Goal: Information Seeking & Learning: Learn about a topic

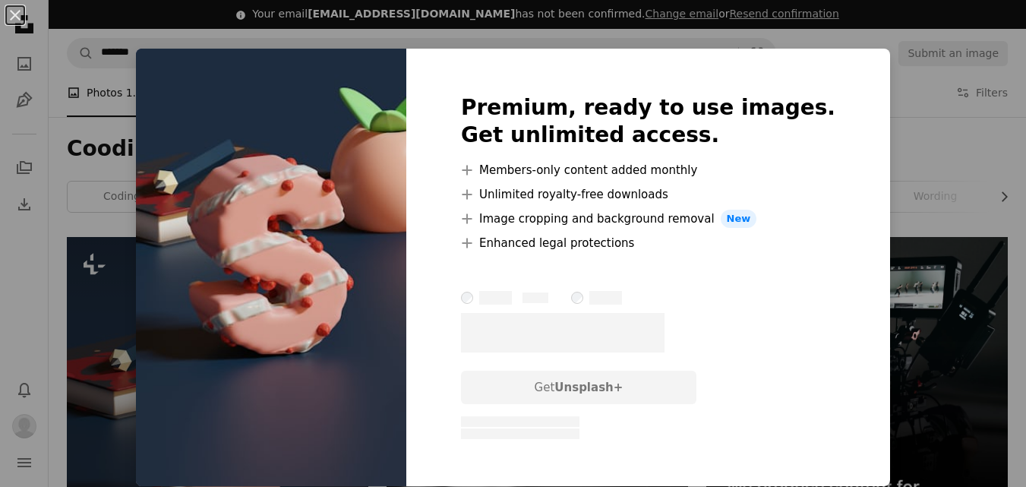
scroll to position [156, 0]
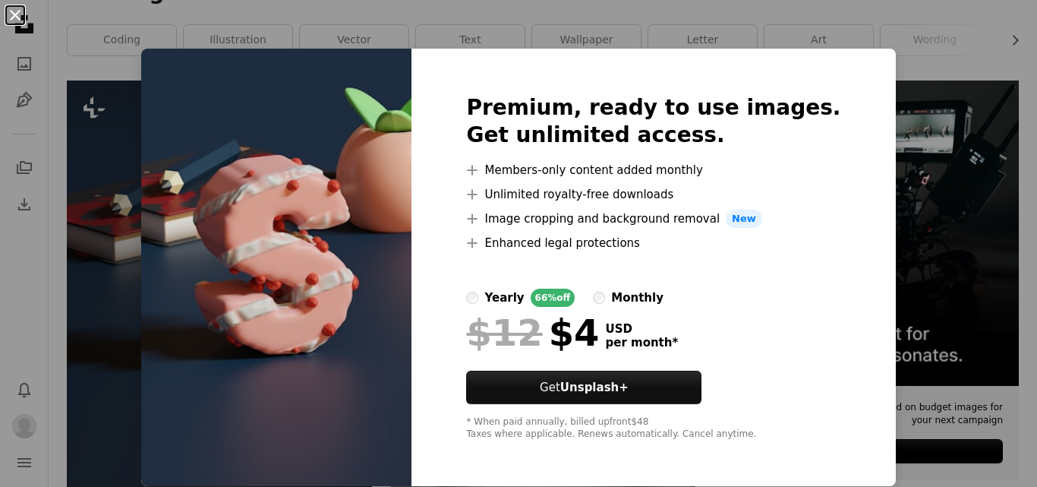
click at [15, 11] on button "An X shape" at bounding box center [15, 15] width 18 height 18
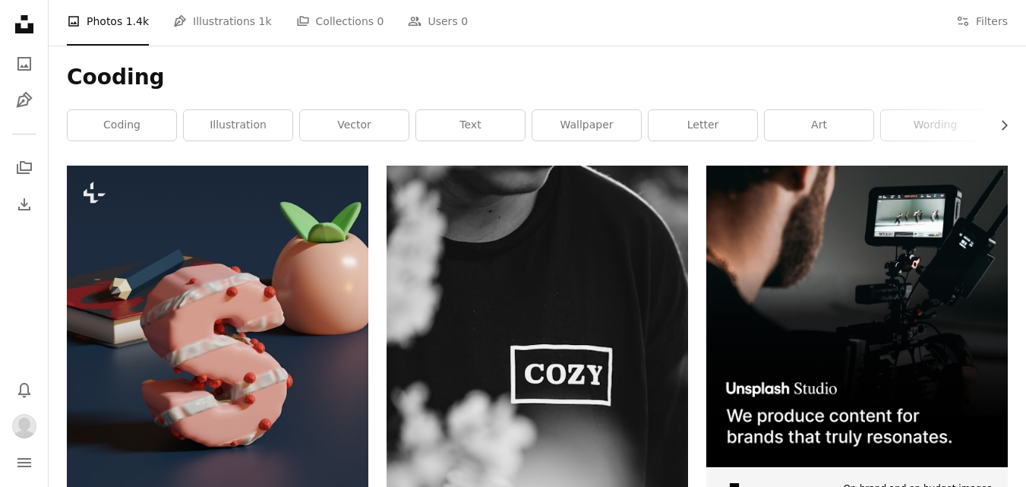
scroll to position [33, 0]
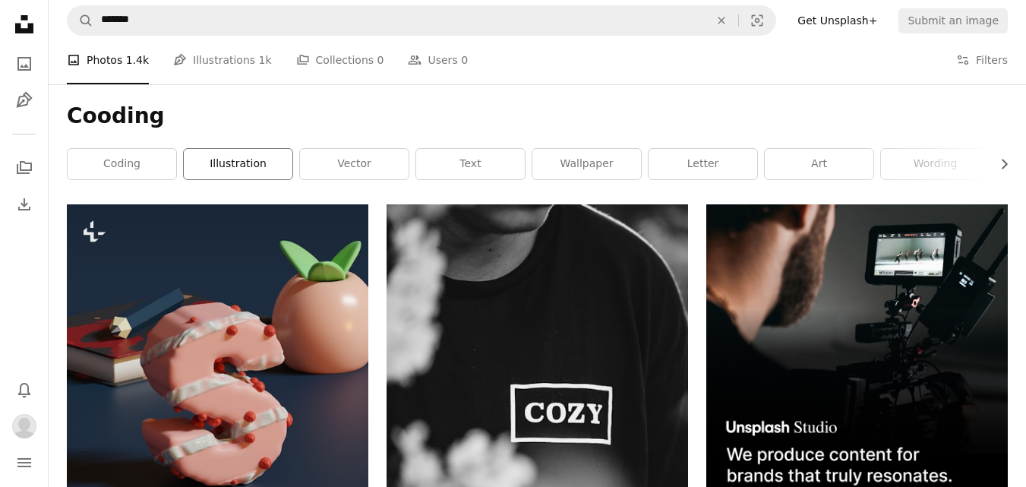
click at [257, 163] on link "illustration" at bounding box center [238, 164] width 109 height 30
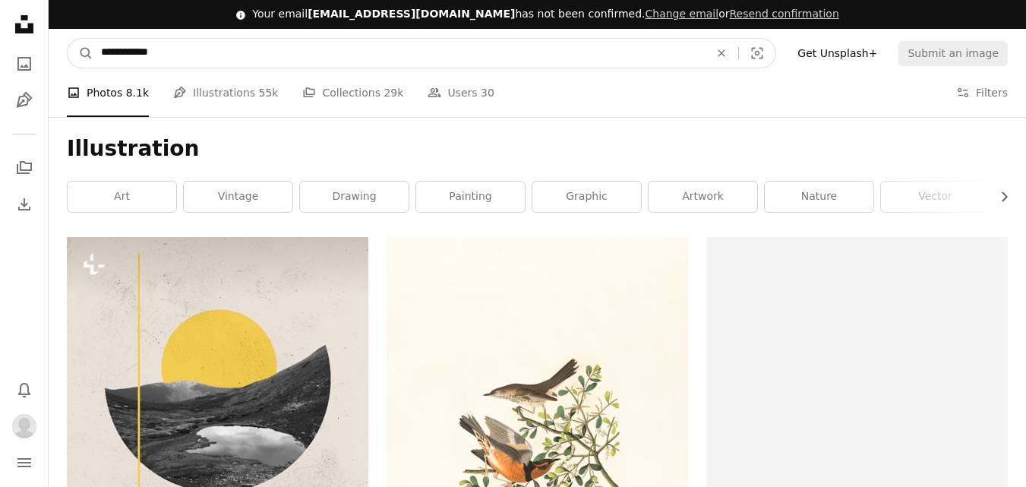
click at [201, 48] on input "**********" at bounding box center [398, 53] width 611 height 29
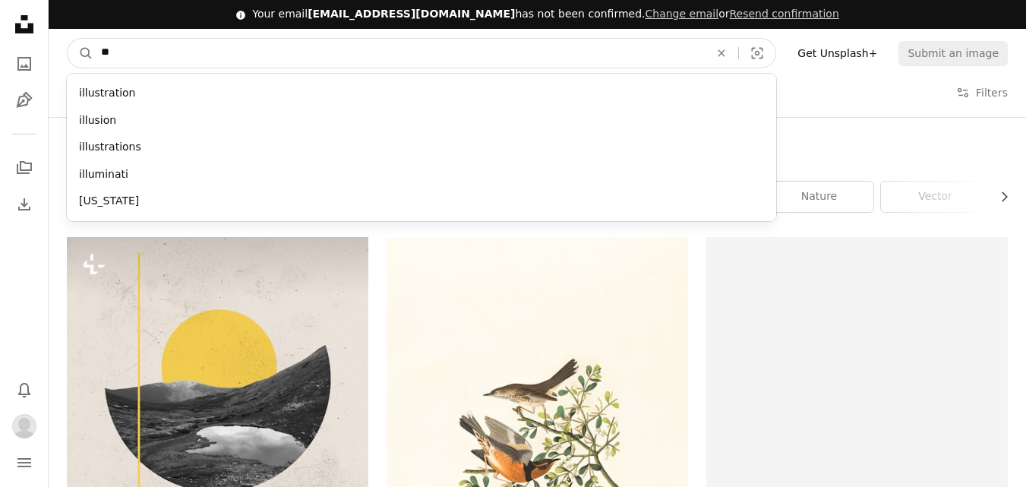
type input "*"
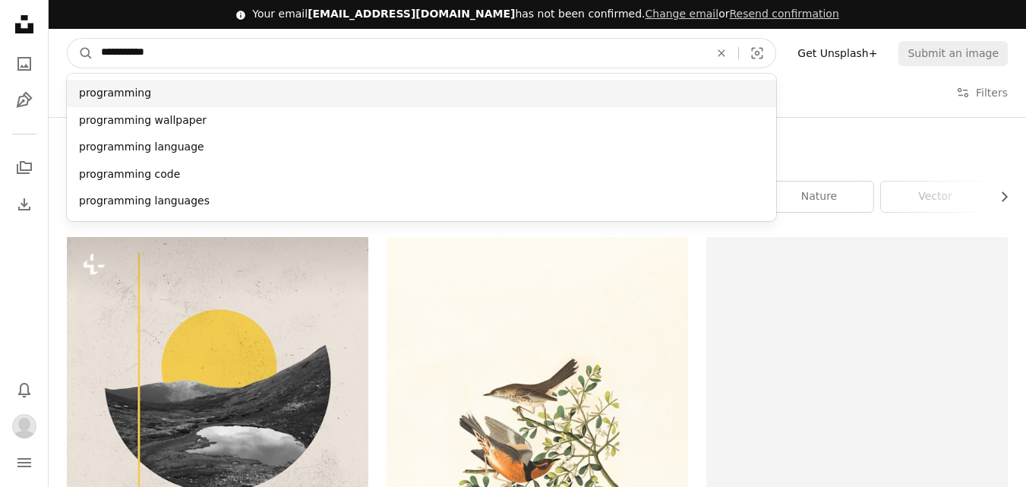
type input "**********"
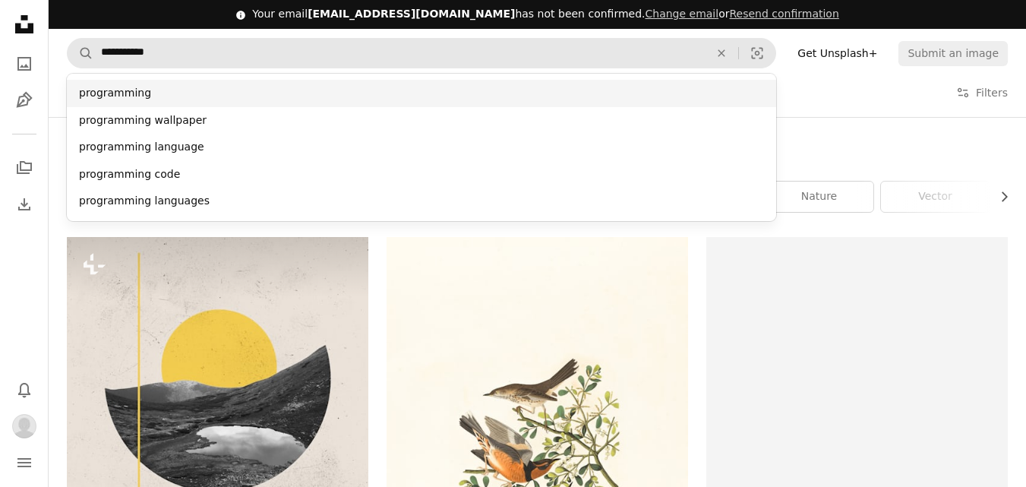
click at [128, 94] on div "programming" at bounding box center [421, 93] width 709 height 27
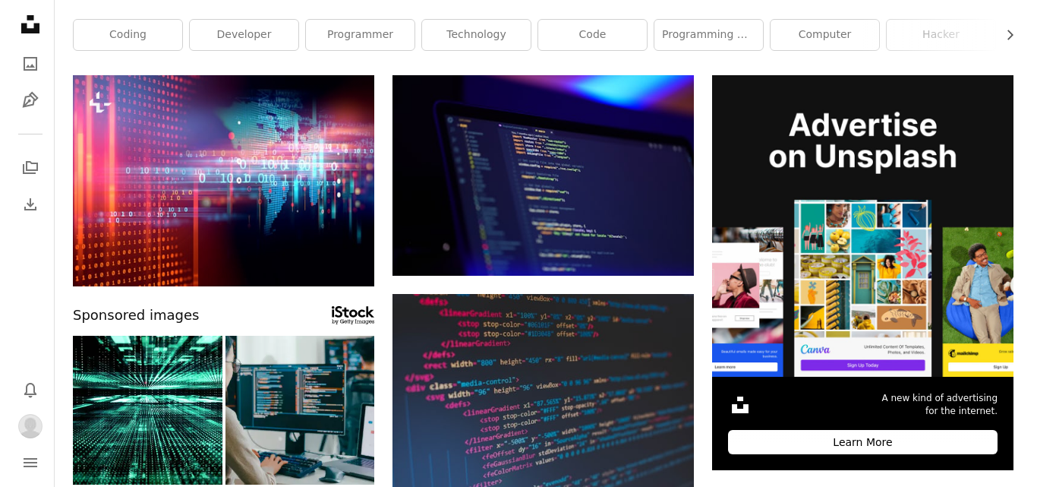
scroll to position [103, 0]
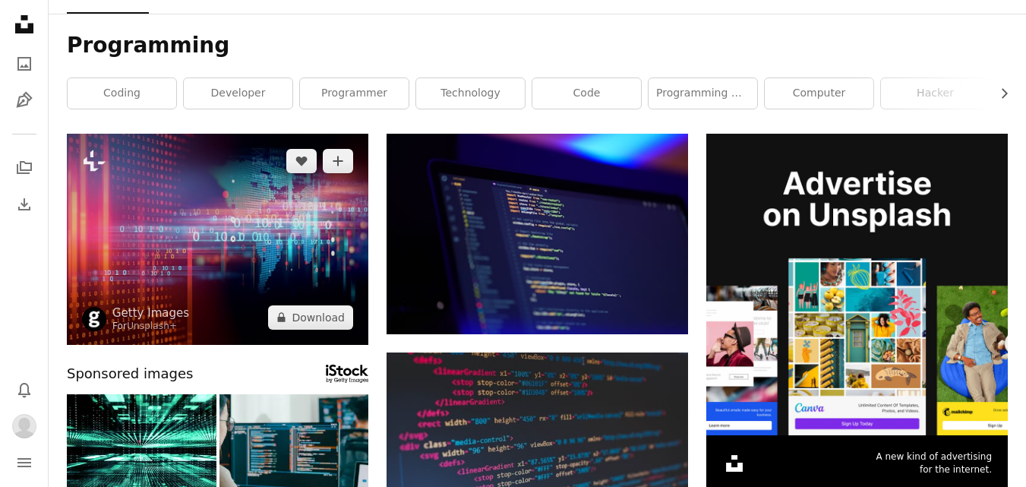
click at [238, 232] on img at bounding box center [217, 239] width 301 height 211
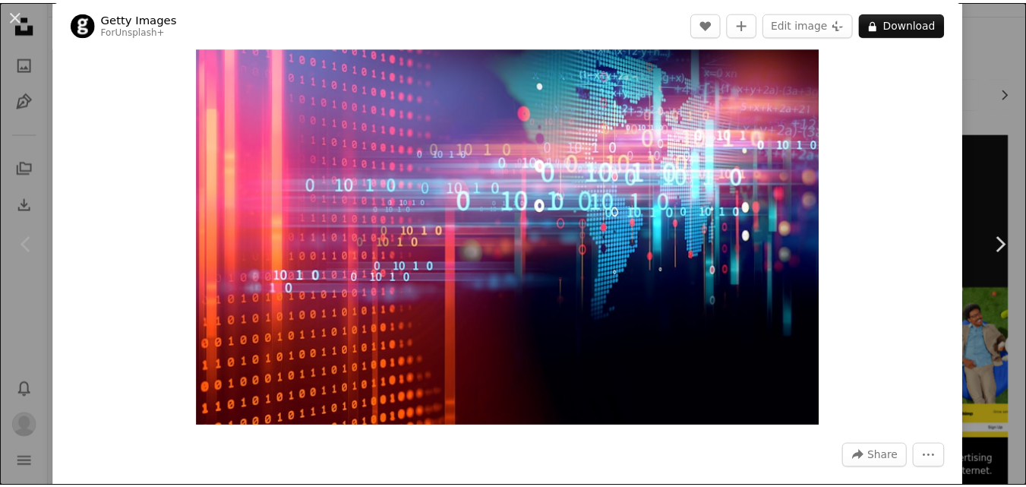
scroll to position [91, 0]
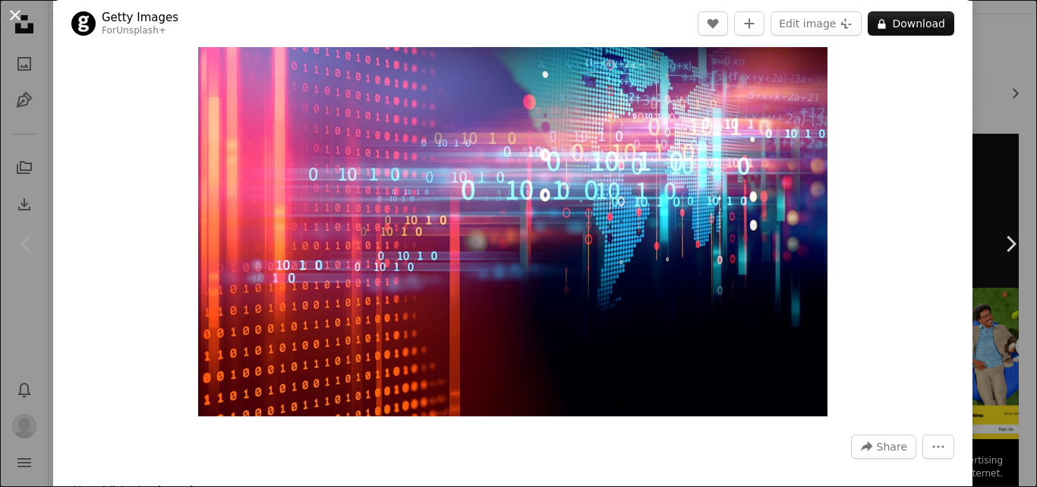
click at [11, 19] on button "An X shape" at bounding box center [15, 15] width 18 height 18
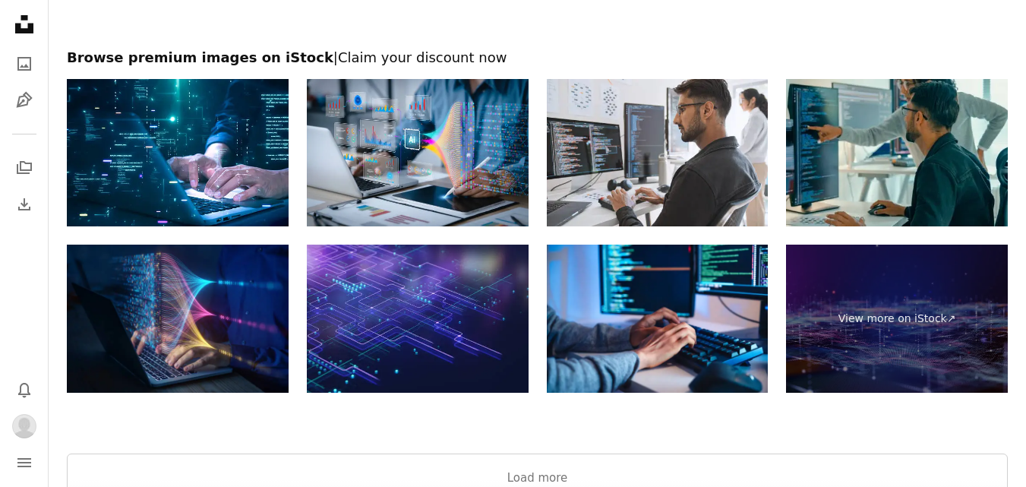
scroll to position [2037, 0]
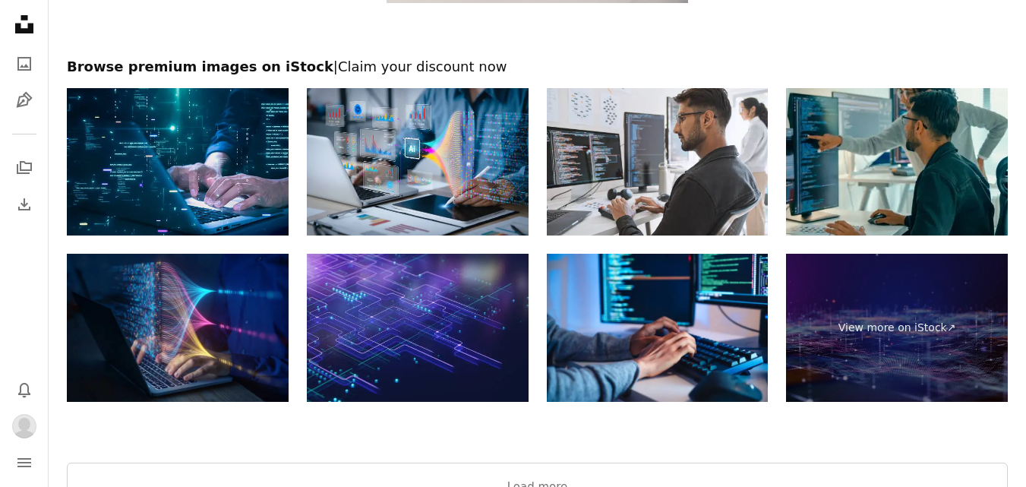
click at [234, 143] on img at bounding box center [178, 162] width 222 height 148
